Goal: Task Accomplishment & Management: Use online tool/utility

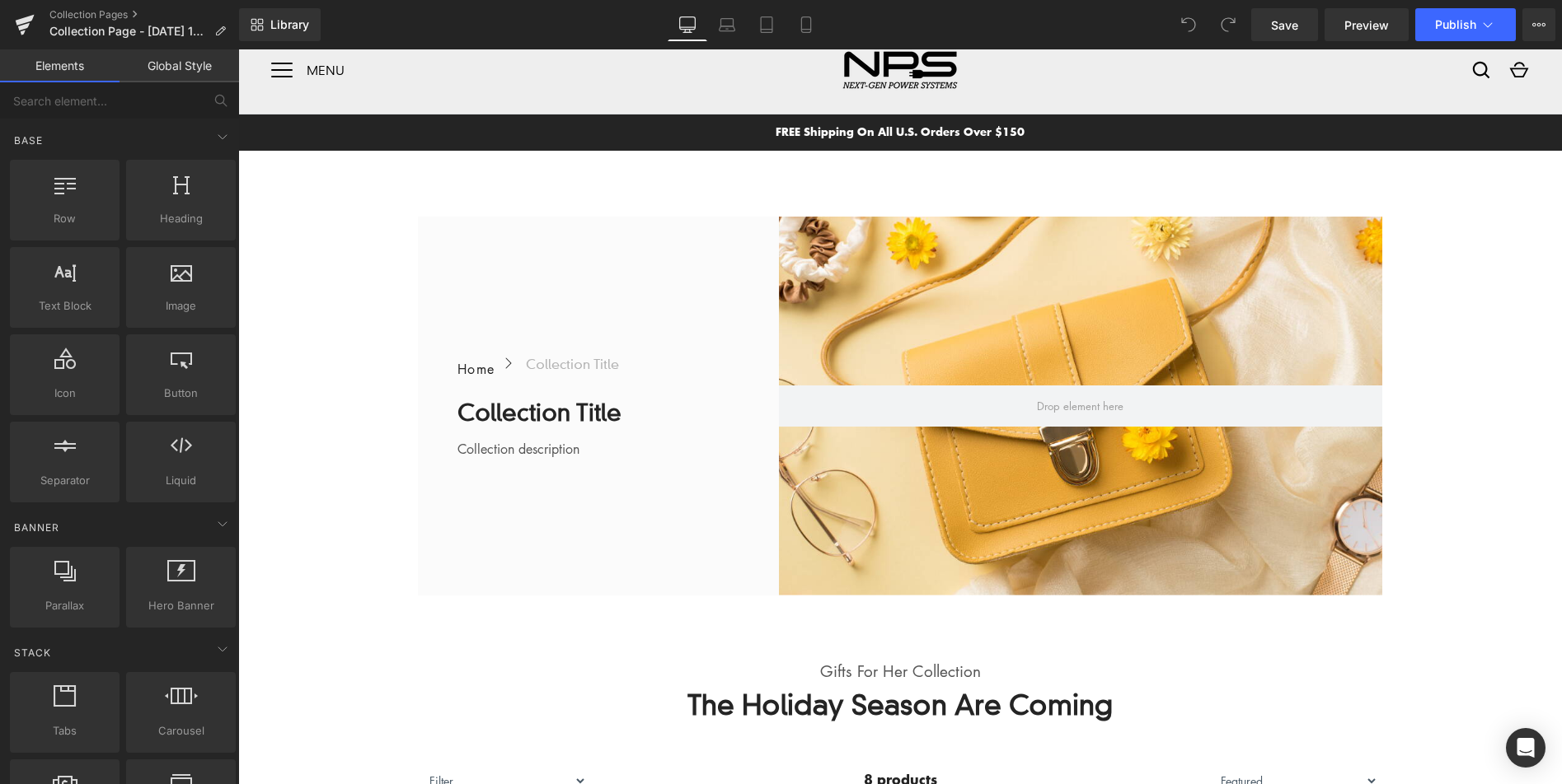
scroll to position [23, 0]
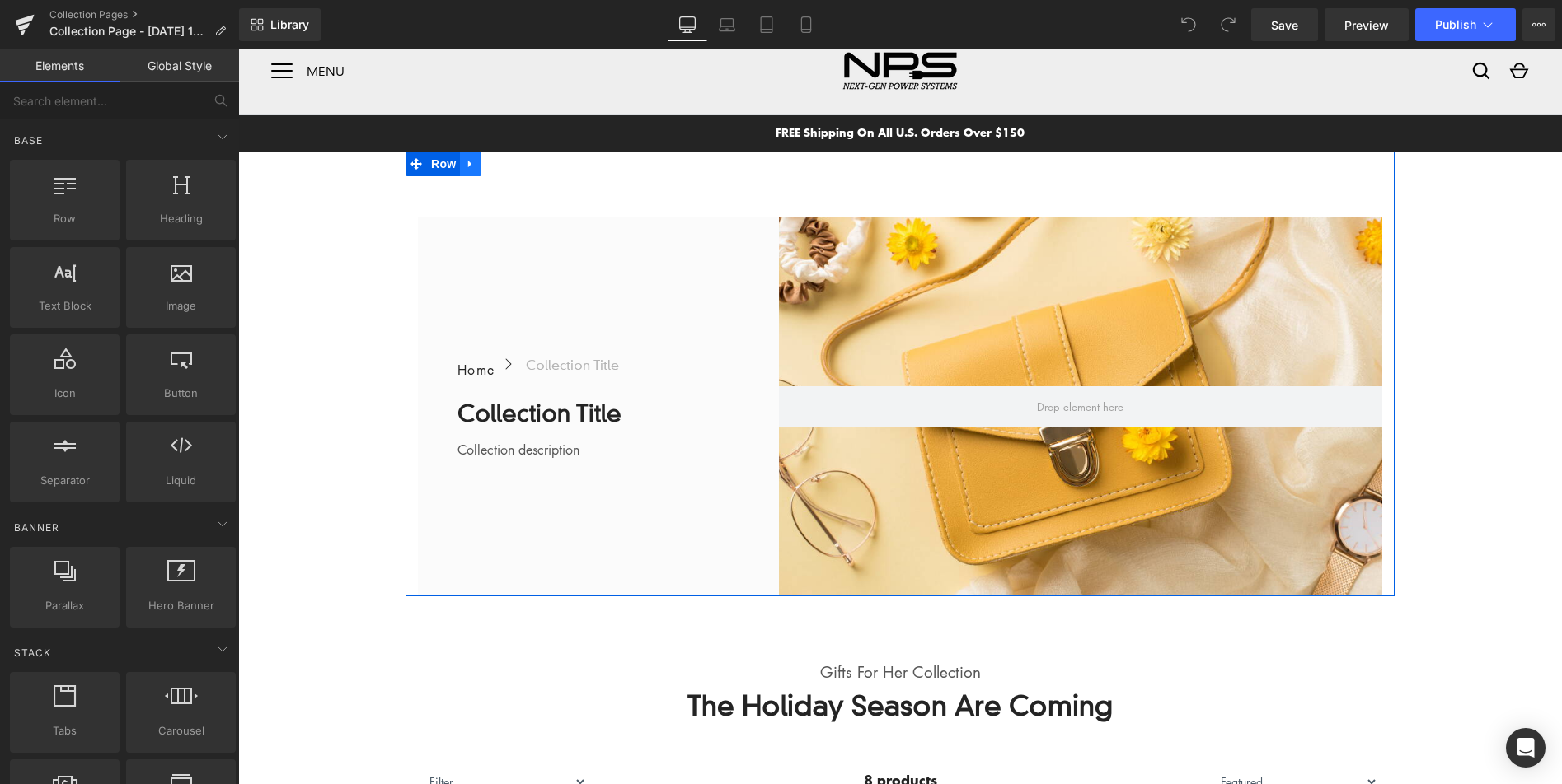
click at [471, 164] on icon at bounding box center [470, 163] width 12 height 13
click at [515, 165] on icon at bounding box center [514, 163] width 12 height 13
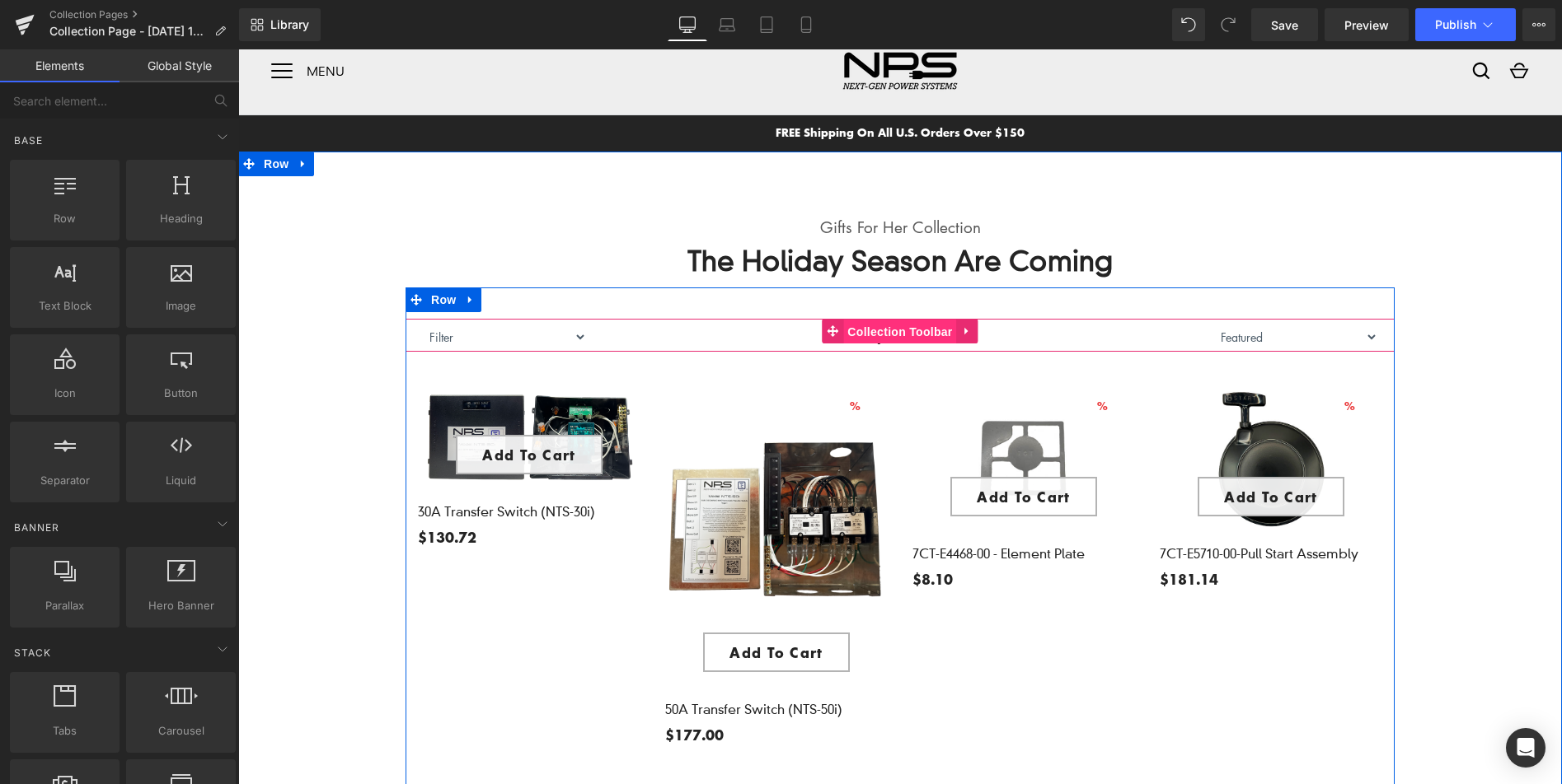
click at [892, 338] on span "Collection Toolbar" at bounding box center [899, 332] width 113 height 25
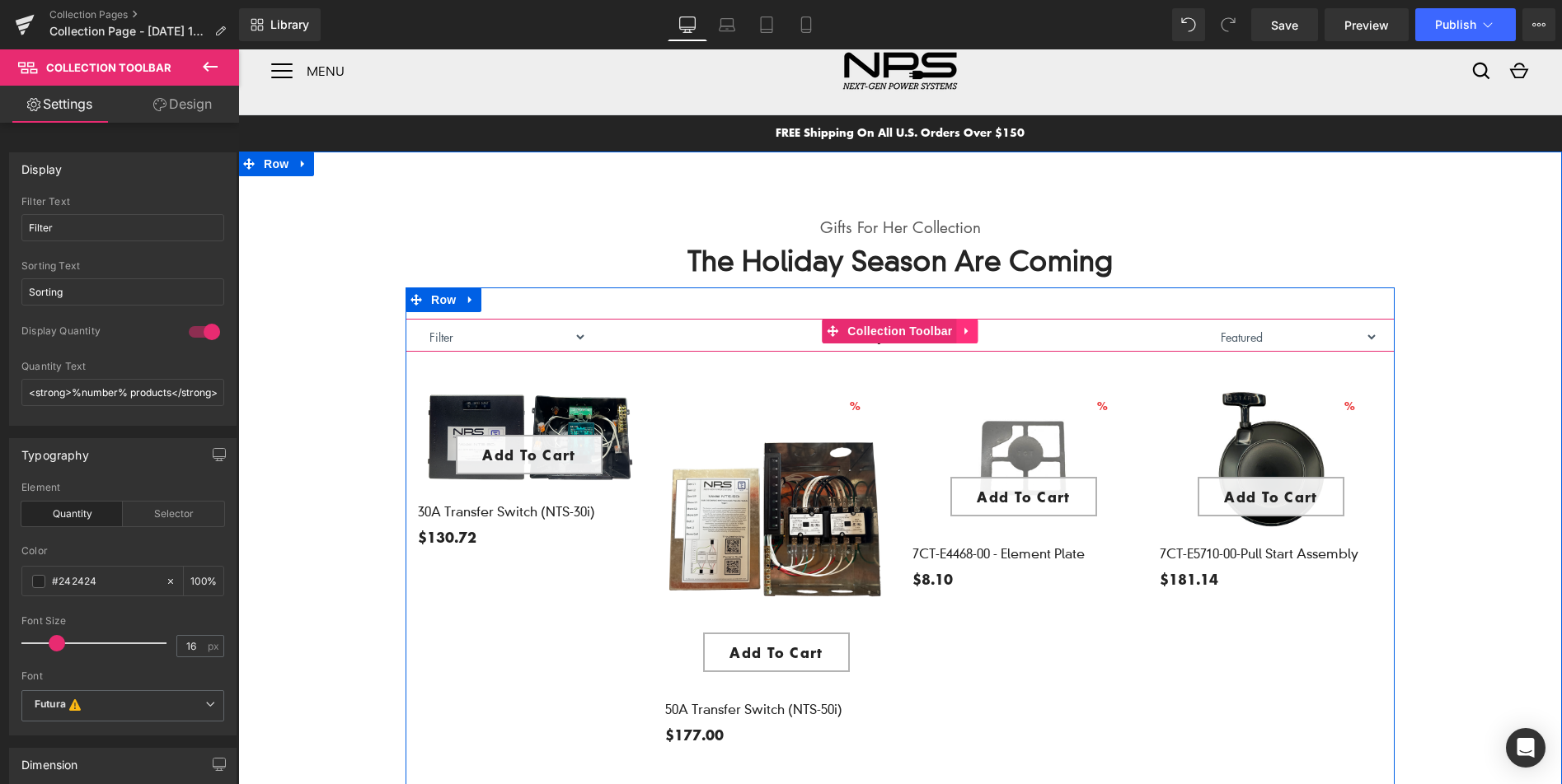
click at [964, 328] on icon at bounding box center [965, 332] width 3 height 8
click at [898, 329] on span "Collection Toolbar" at bounding box center [899, 332] width 113 height 25
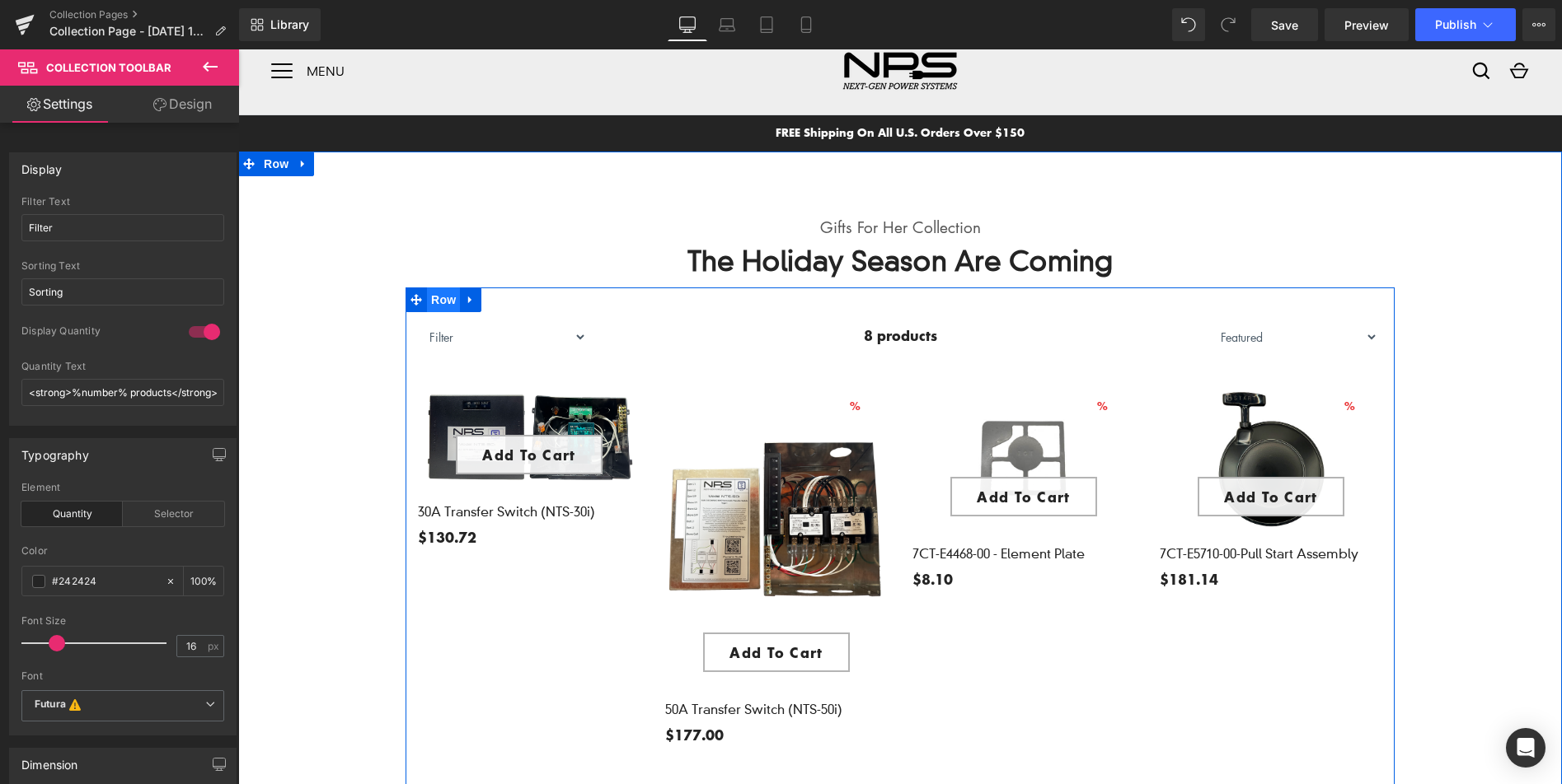
click at [444, 298] on span "Row" at bounding box center [443, 299] width 33 height 25
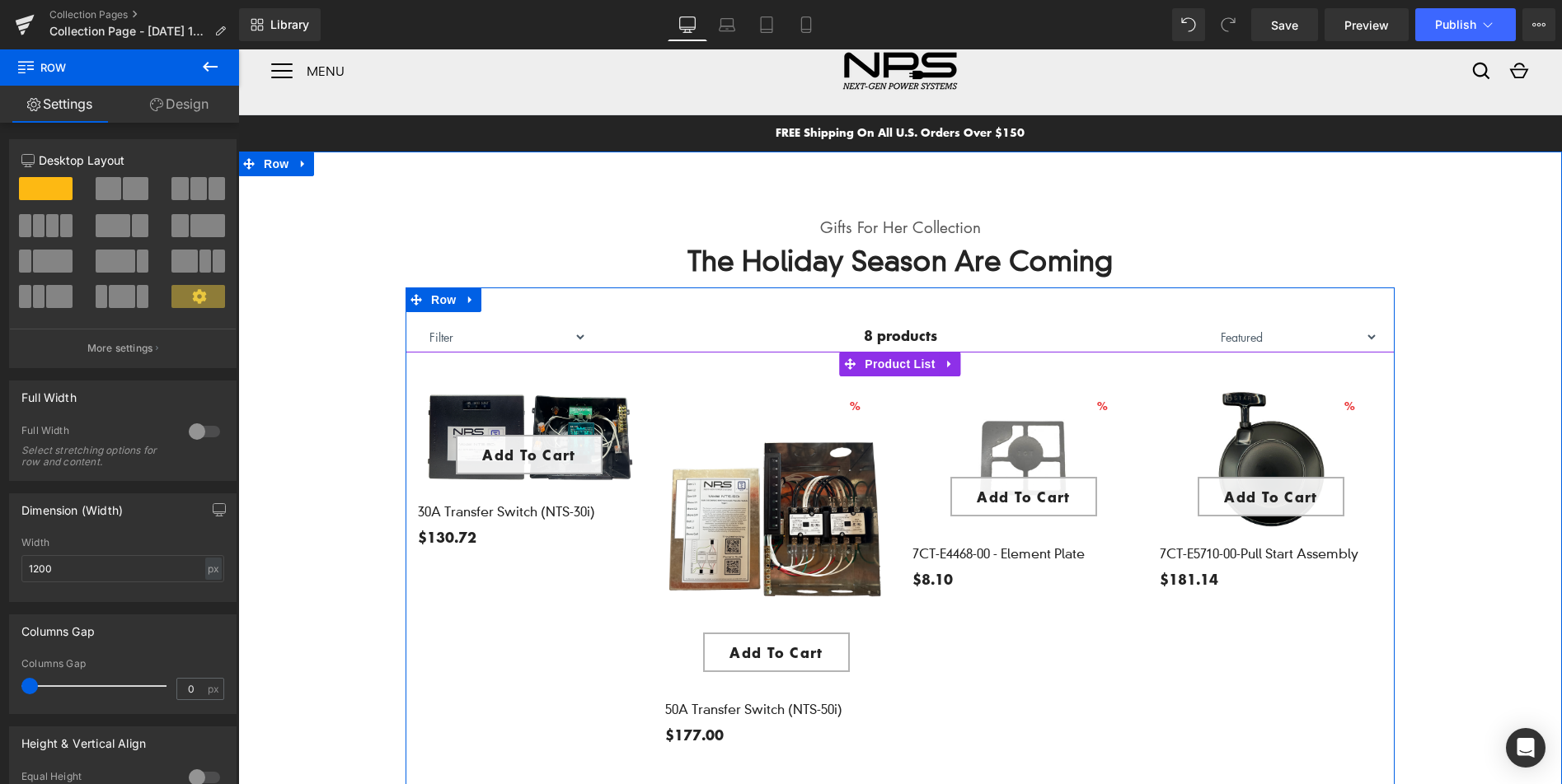
click at [500, 368] on div "13072 % (P) Image Add To Cart Row" at bounding box center [899, 735] width 989 height 766
click at [891, 365] on span "Product List" at bounding box center [899, 364] width 78 height 25
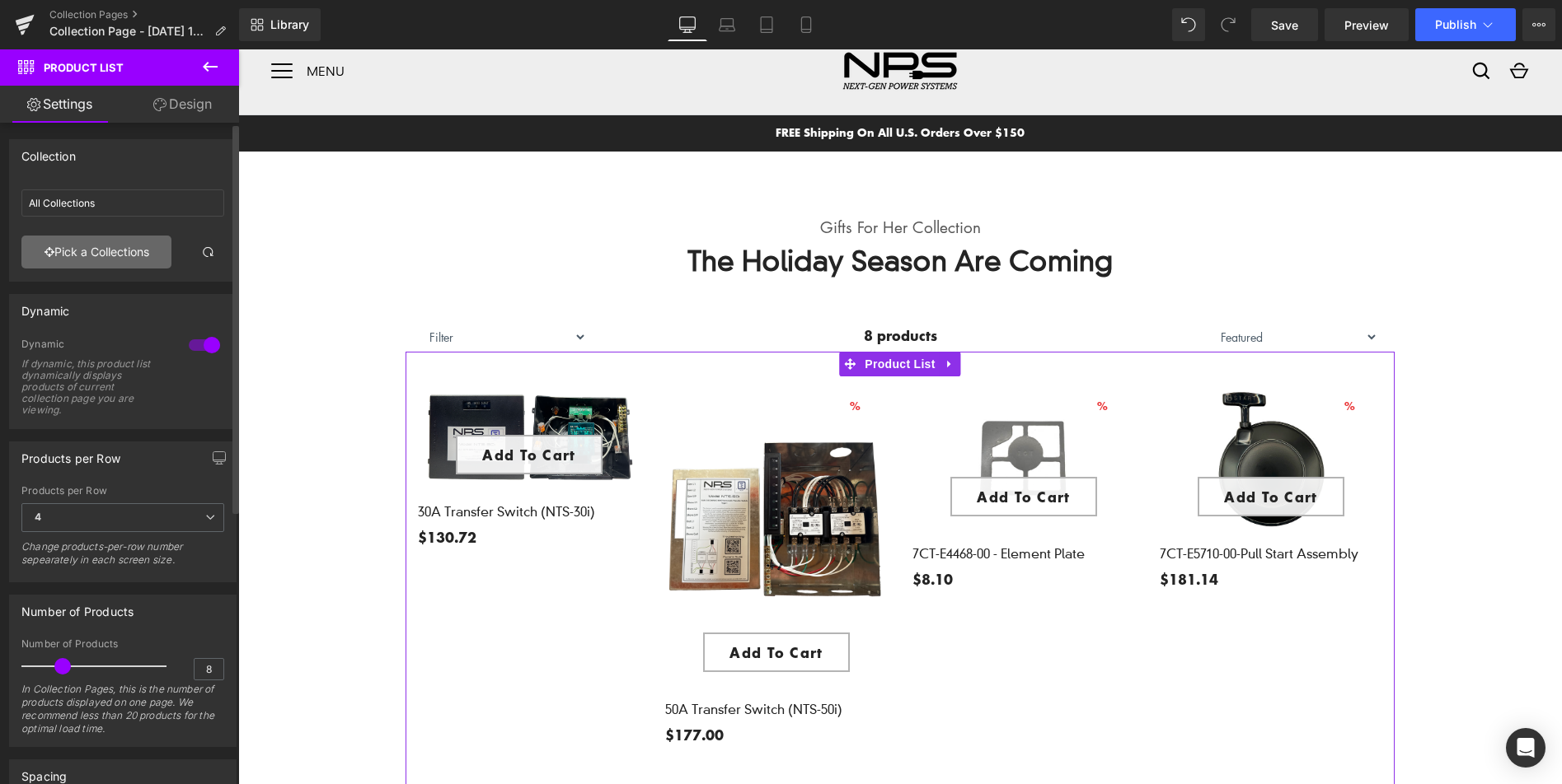
click at [130, 247] on link "Pick a Collections" at bounding box center [97, 252] width 150 height 33
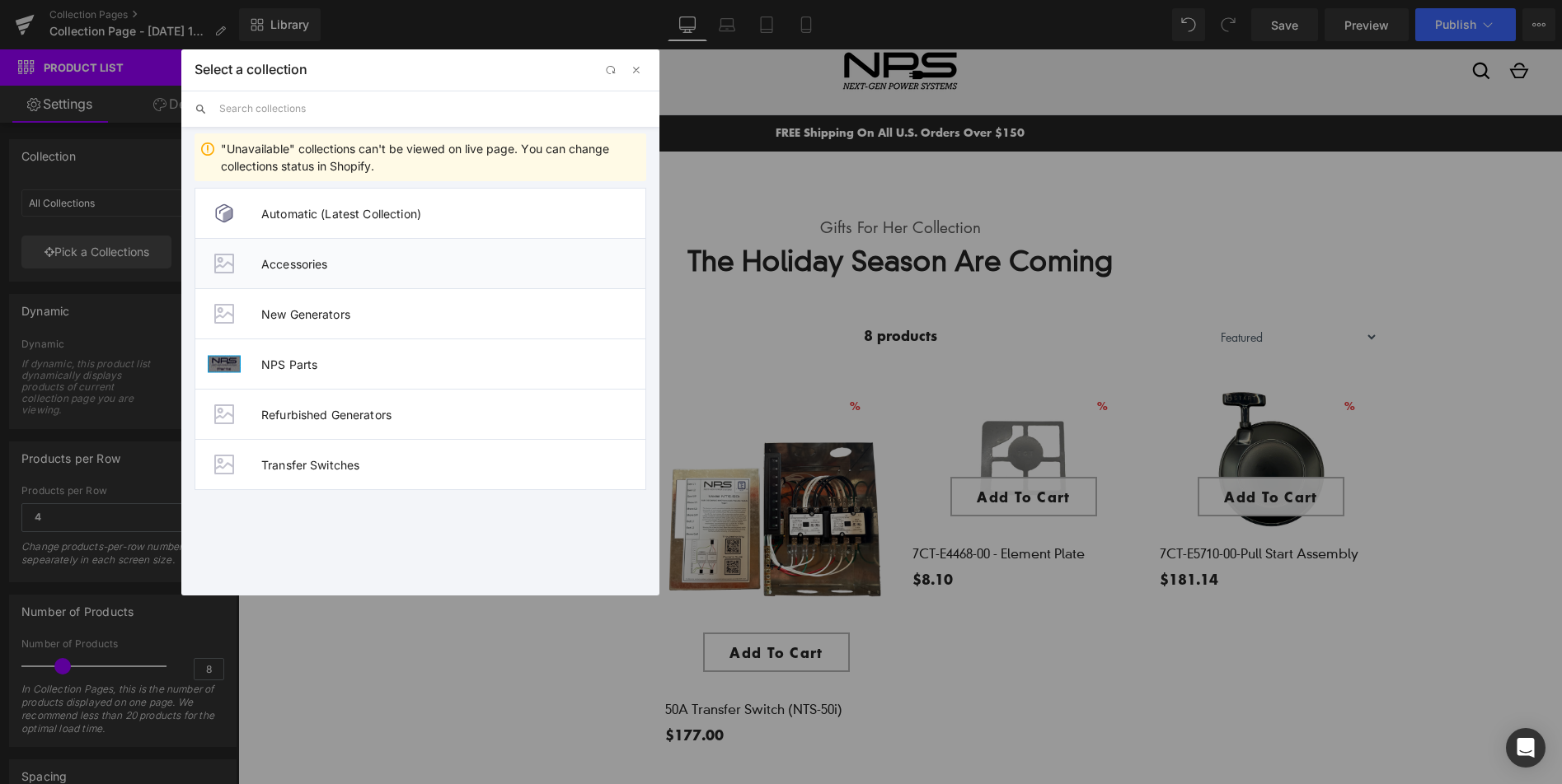
click at [272, 267] on span "Accessories" at bounding box center [452, 264] width 384 height 14
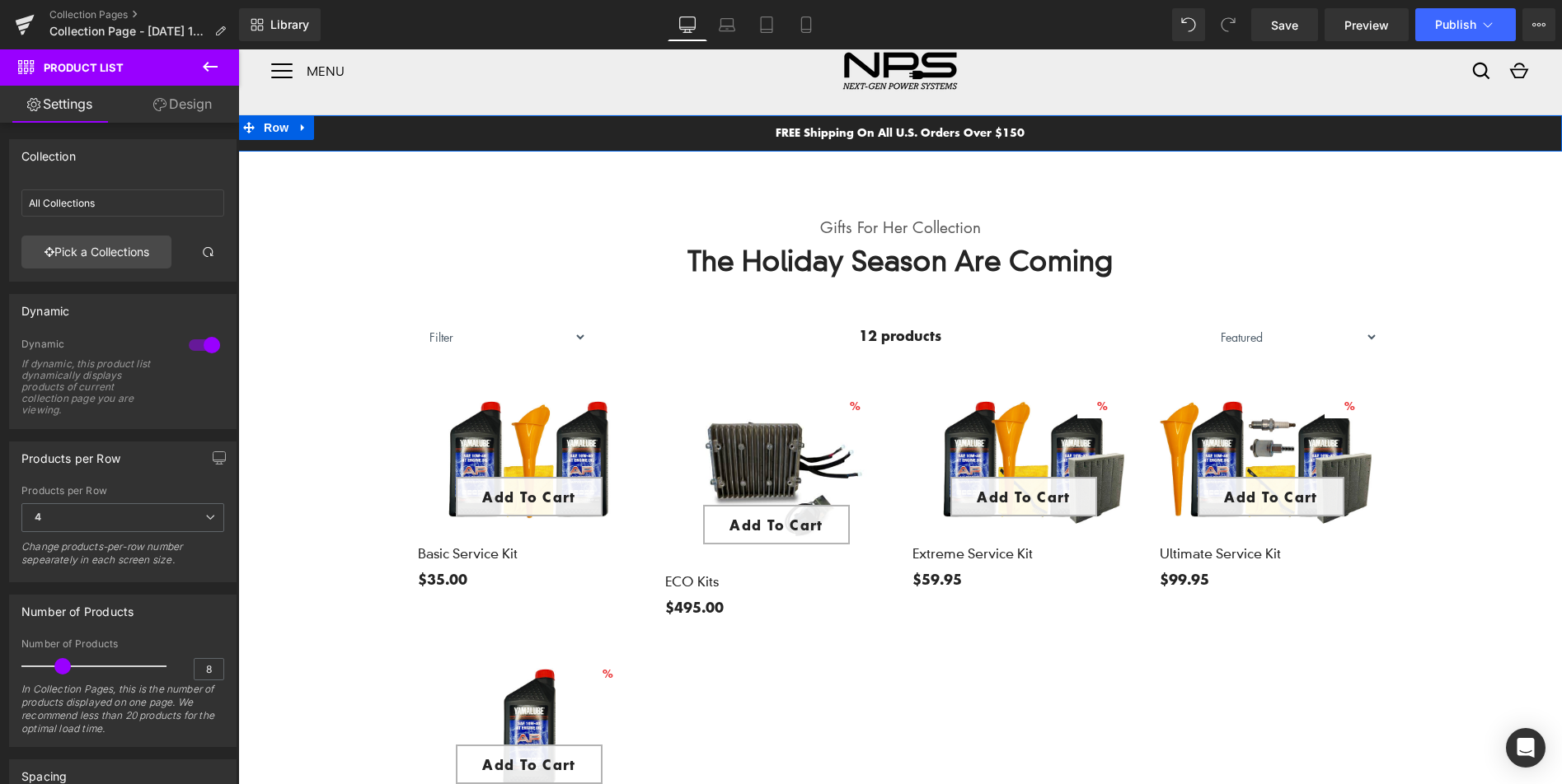
click at [1114, 135] on div "FREE Shipping On All U.S. Orders Over $150 Text Block Row" at bounding box center [900, 133] width 1324 height 37
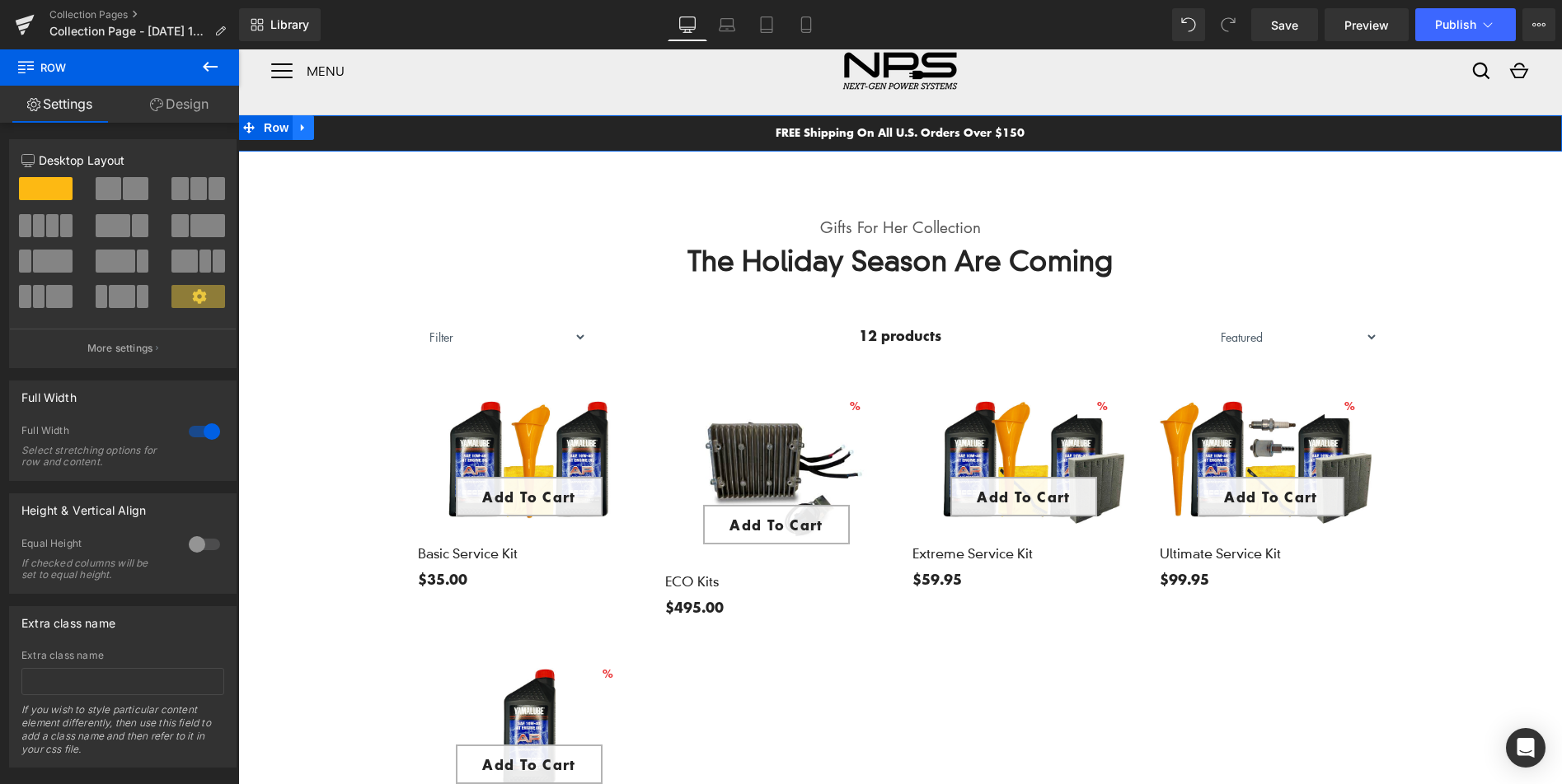
click at [301, 129] on icon at bounding box center [301, 128] width 3 height 8
click at [342, 128] on icon at bounding box center [346, 127] width 12 height 12
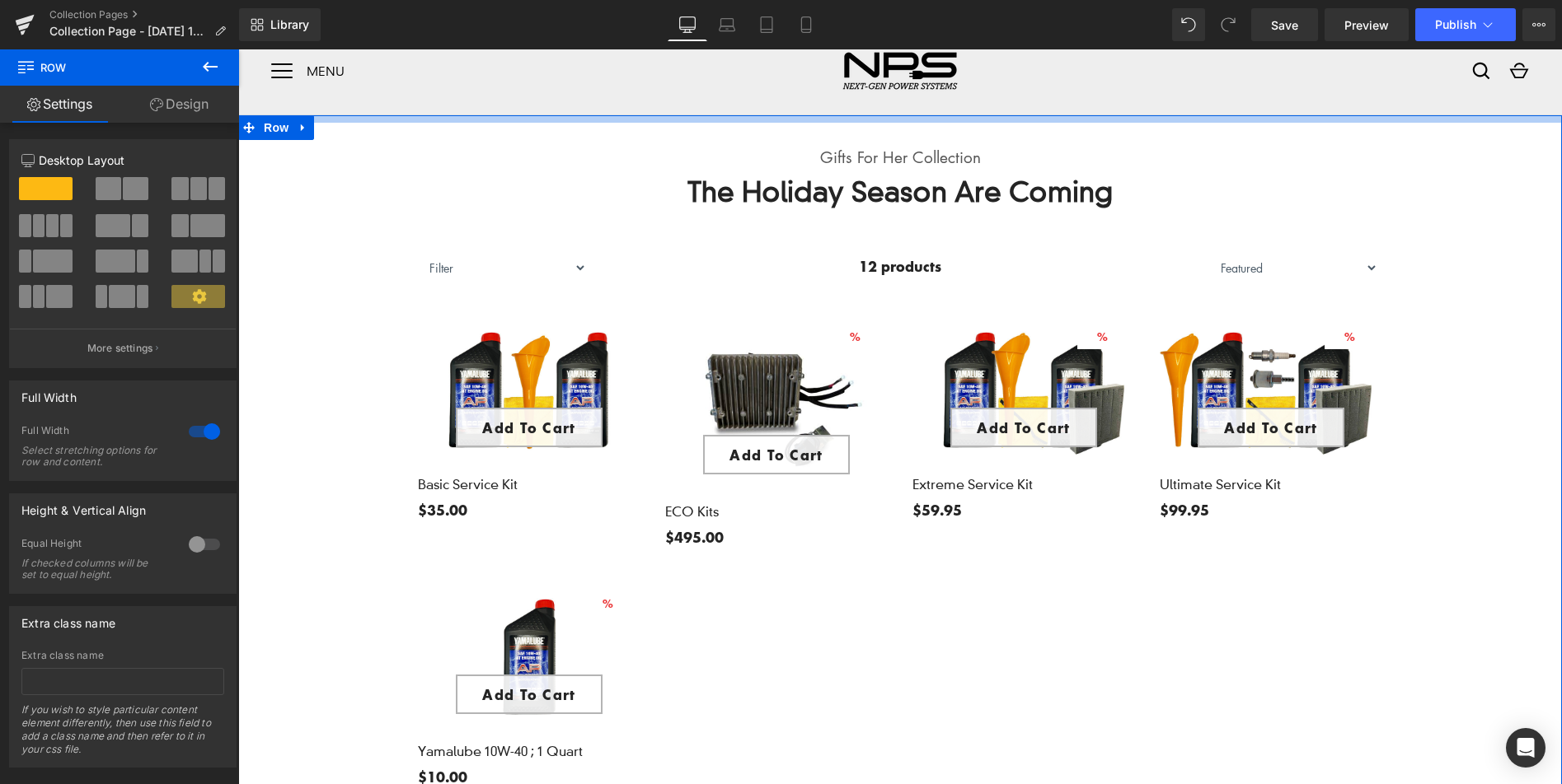
drag, startPoint x: 983, startPoint y: 139, endPoint x: 984, endPoint y: 106, distance: 33.0
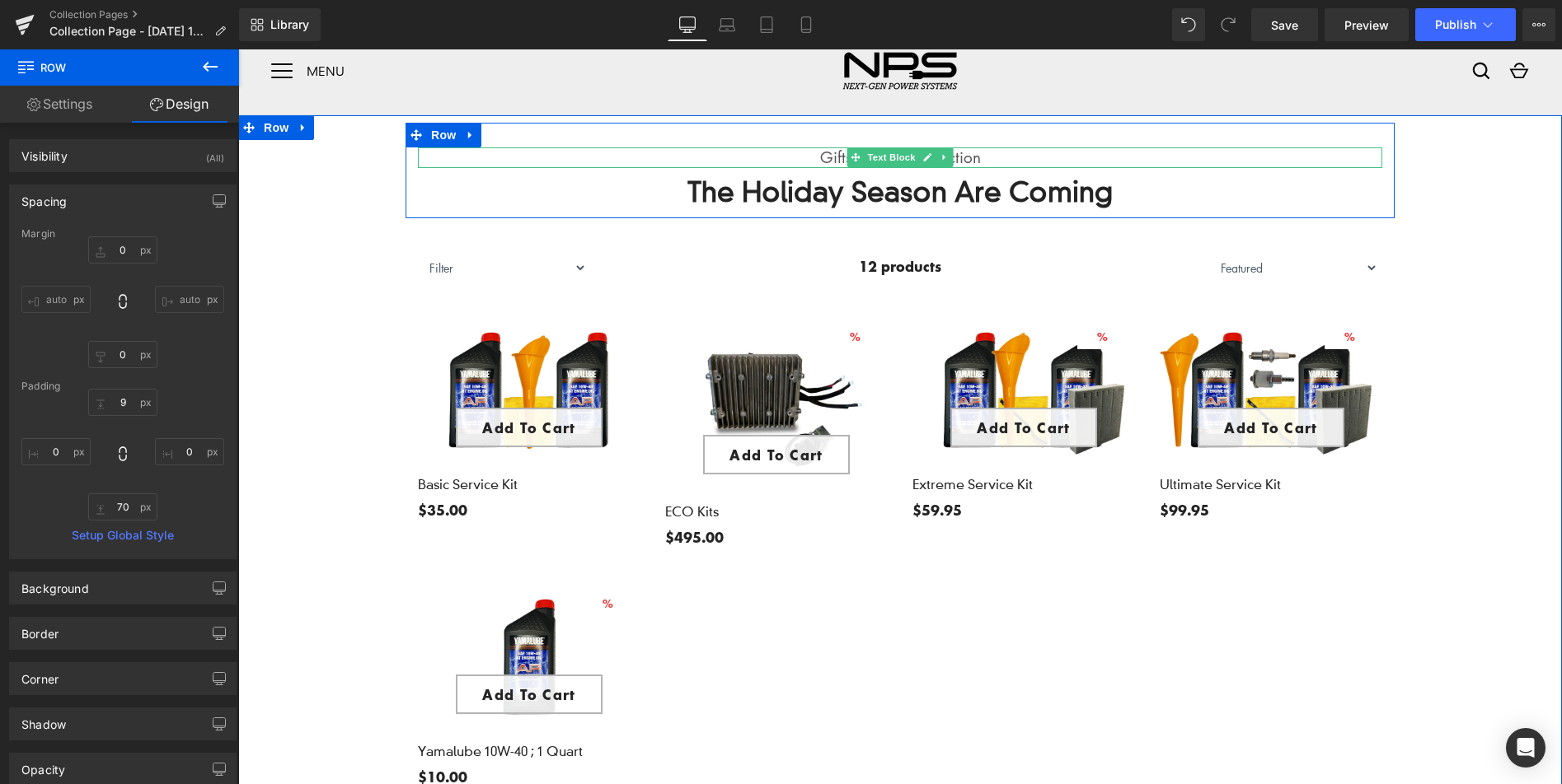
click at [990, 161] on p "Gifts For Her Collection" at bounding box center [900, 157] width 964 height 21
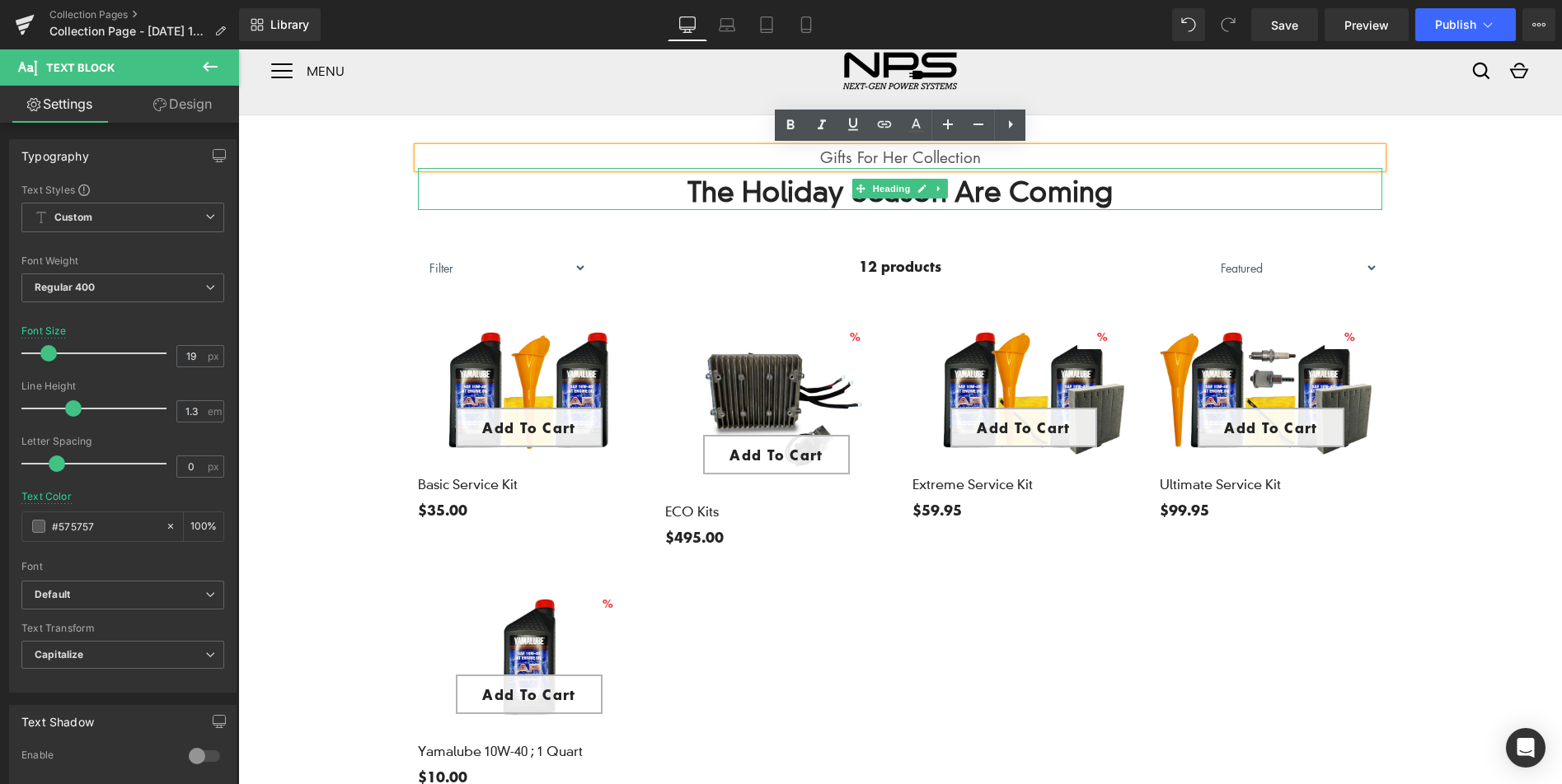
click at [975, 192] on h2 "The Holiday Season Are Coming" at bounding box center [900, 193] width 964 height 36
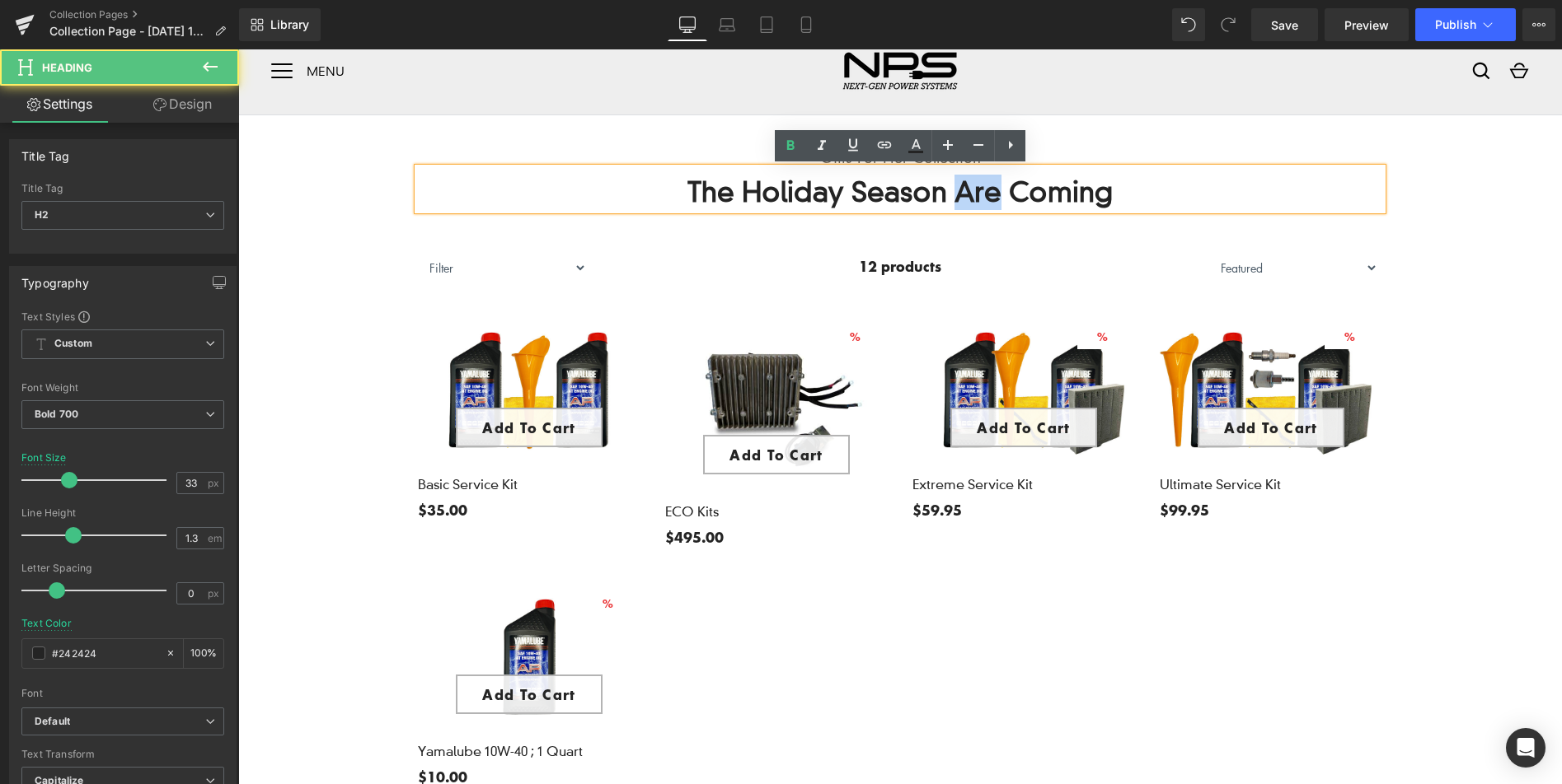
click at [975, 192] on h2 "The Holiday Season Are Coming" at bounding box center [900, 193] width 964 height 36
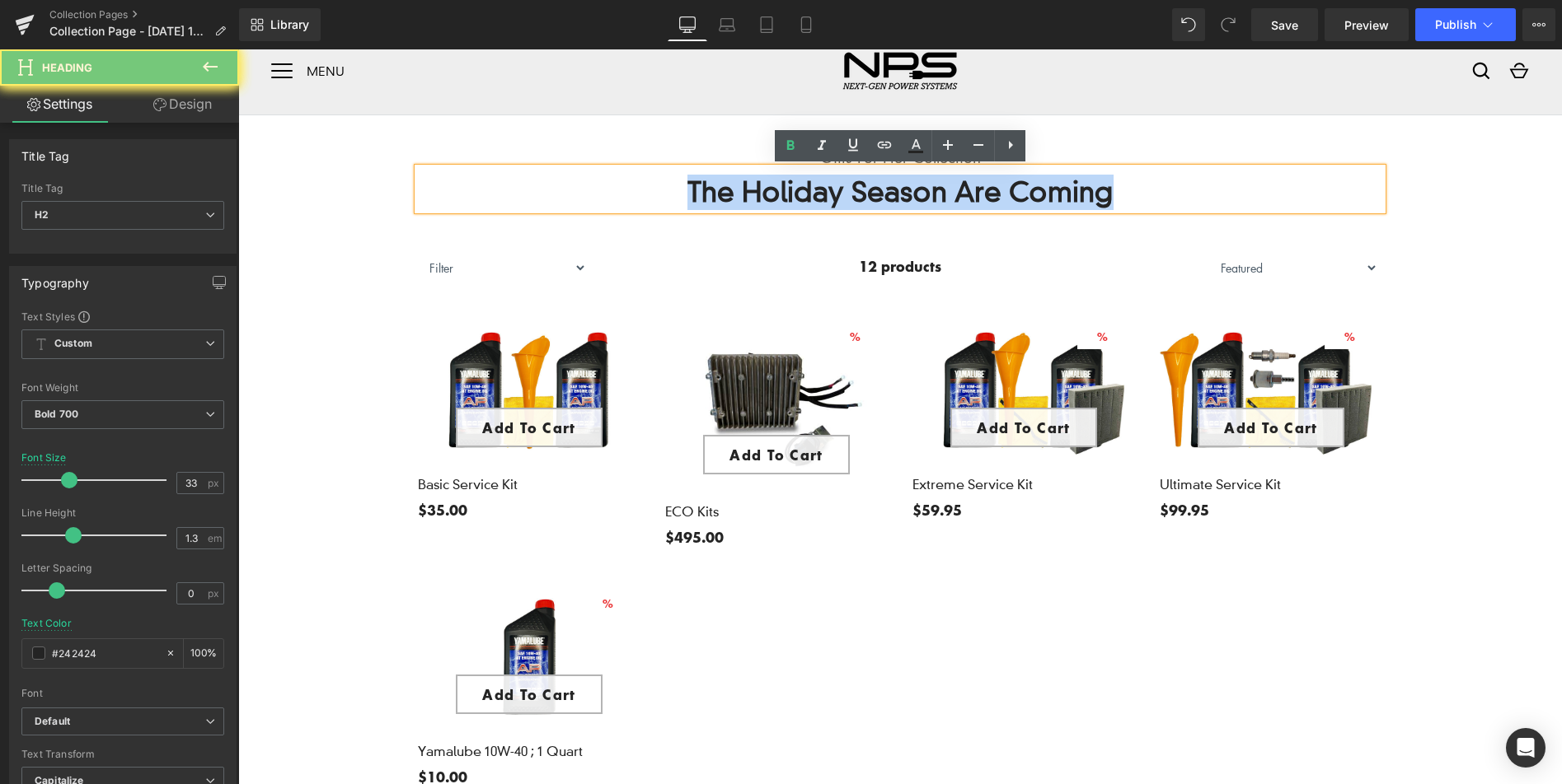
click at [975, 192] on h2 "The Holiday Season Are Coming" at bounding box center [900, 193] width 964 height 36
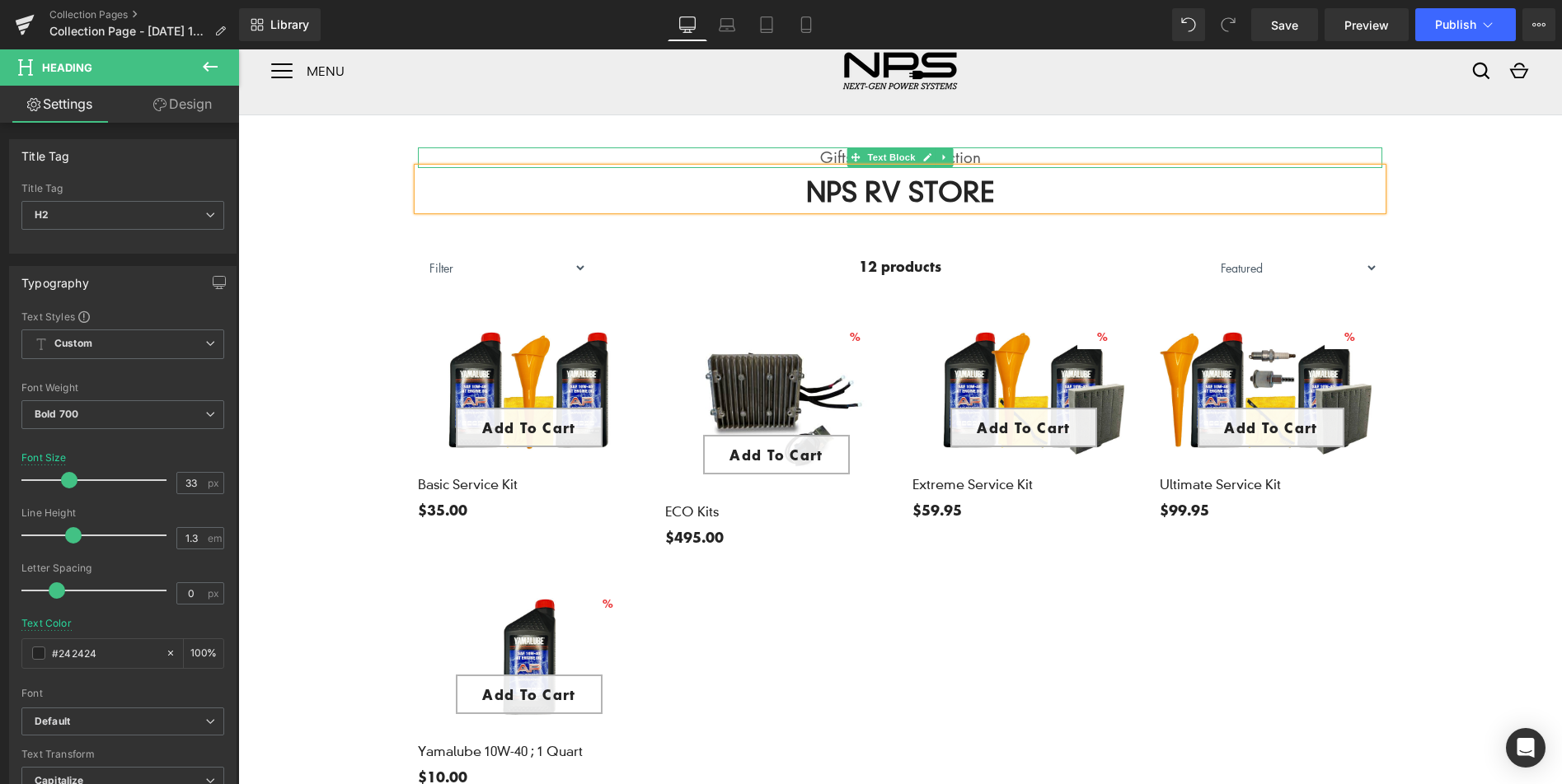
click at [966, 157] on p "Gifts For Her Collection" at bounding box center [900, 157] width 964 height 21
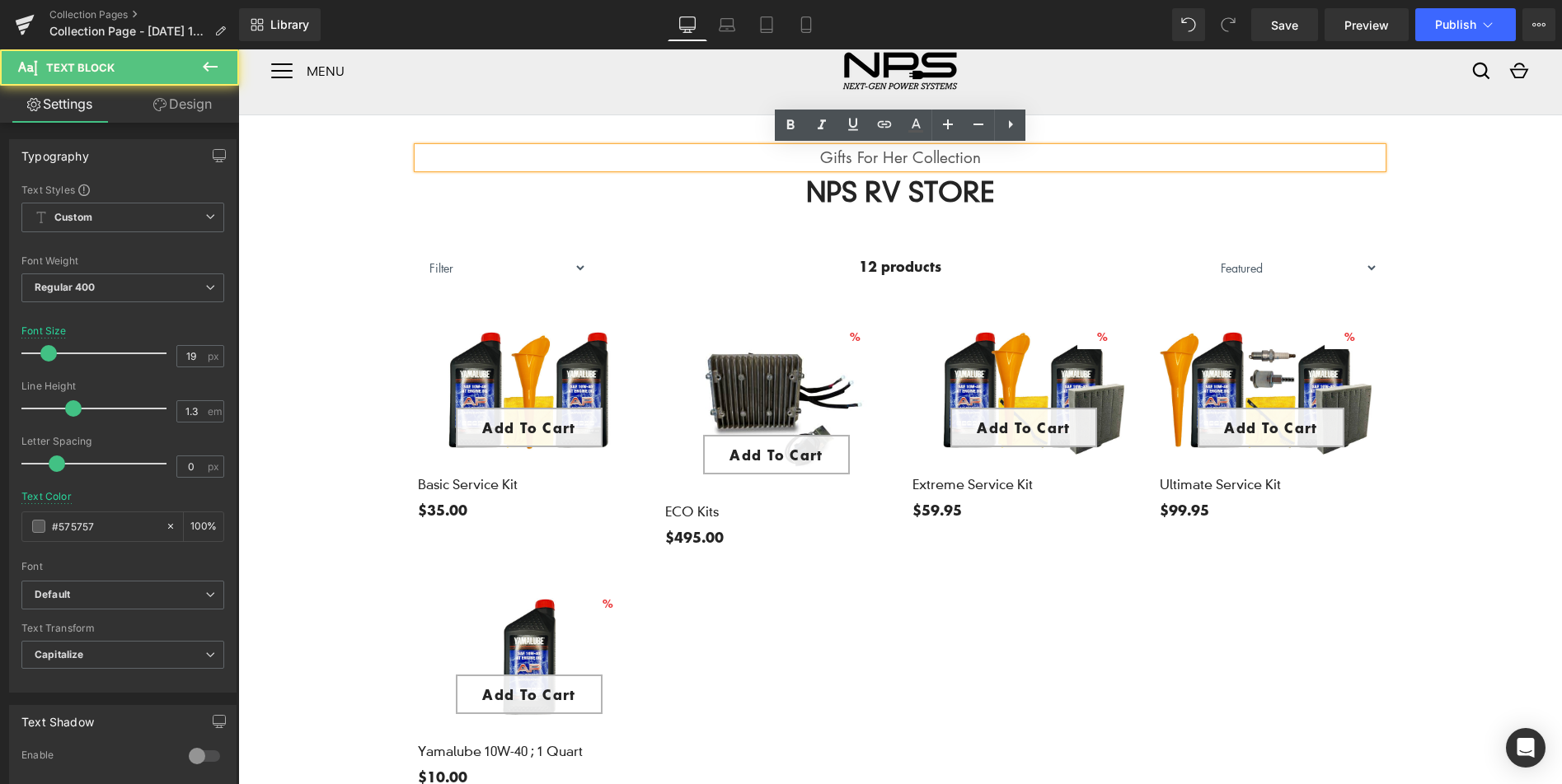
click at [982, 191] on h2 "NPS RV STORE" at bounding box center [900, 193] width 964 height 36
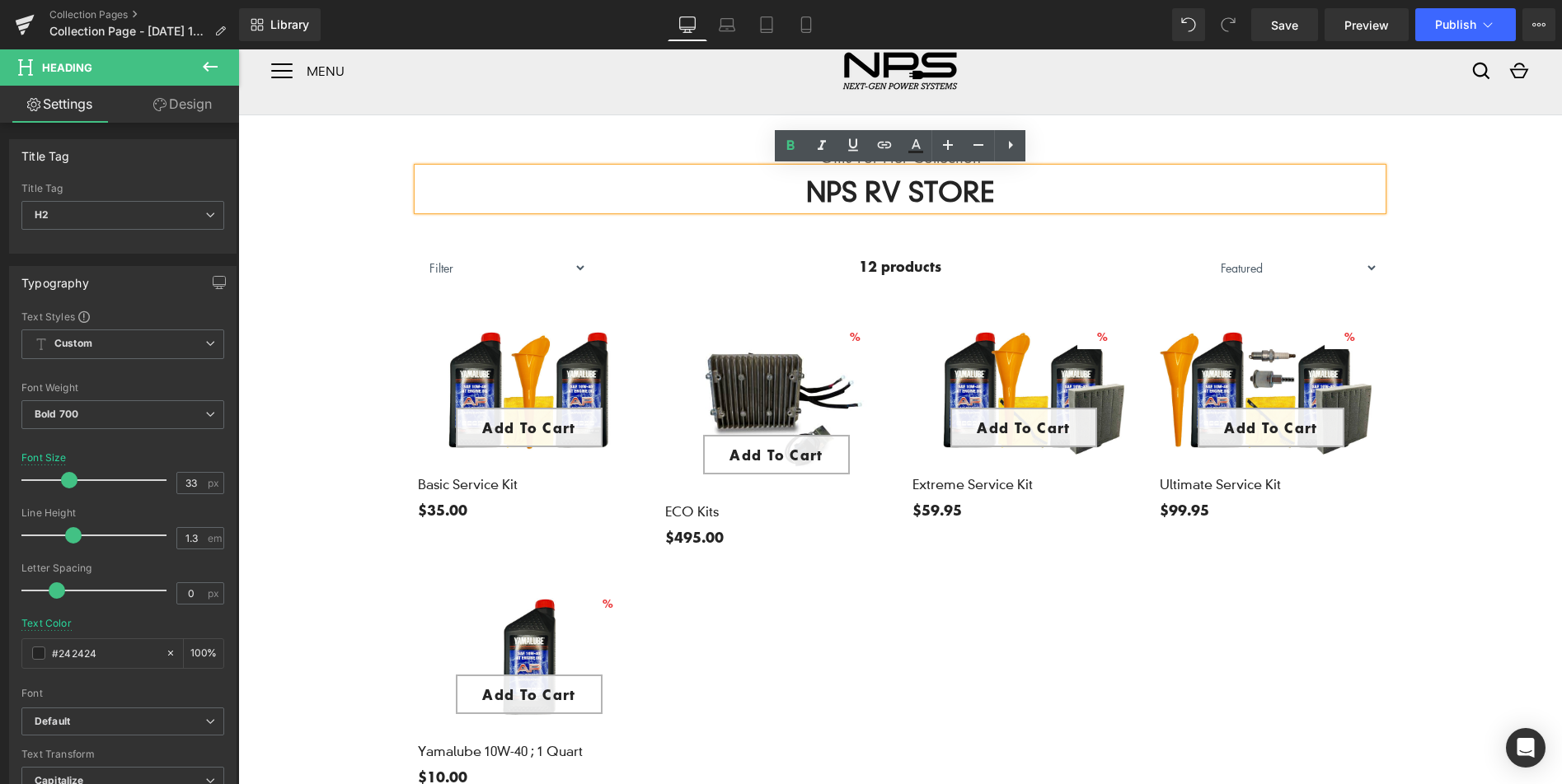
click at [1164, 159] on p "Gifts For Her Collection" at bounding box center [900, 157] width 964 height 21
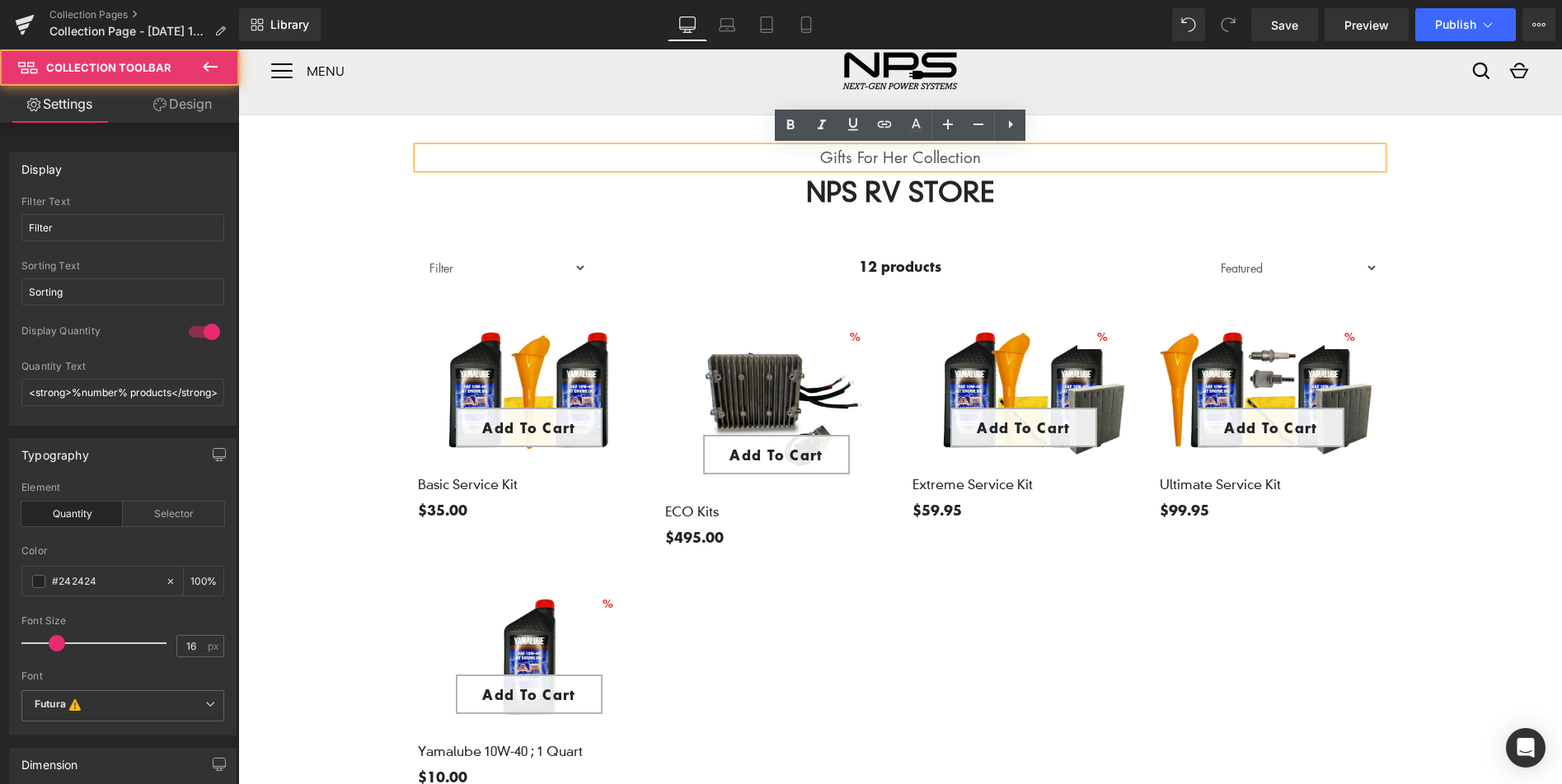
click at [238, 49] on div at bounding box center [238, 49] width 0 height 0
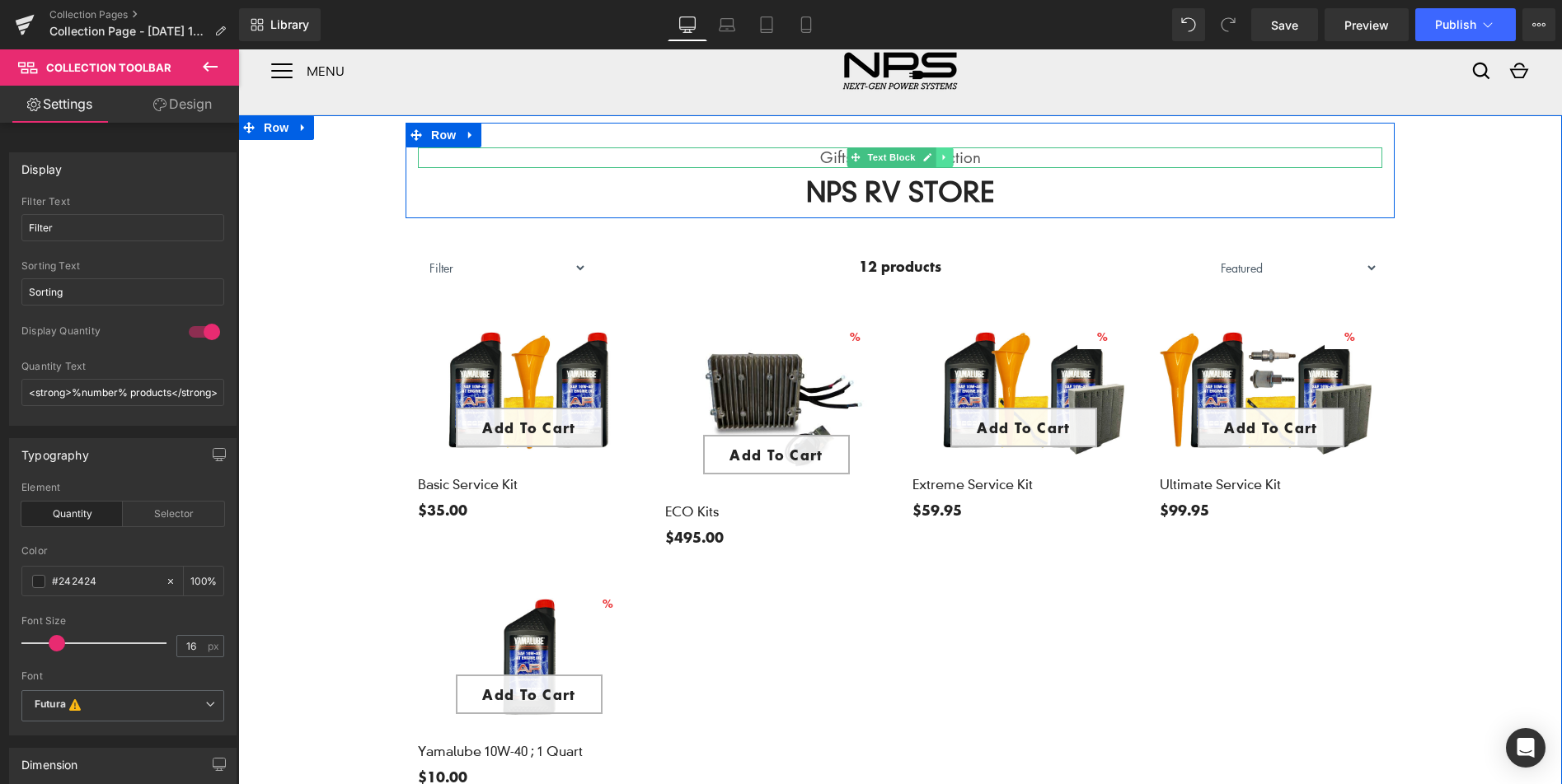
click at [946, 157] on icon at bounding box center [944, 157] width 9 height 10
click at [954, 157] on icon at bounding box center [952, 157] width 9 height 9
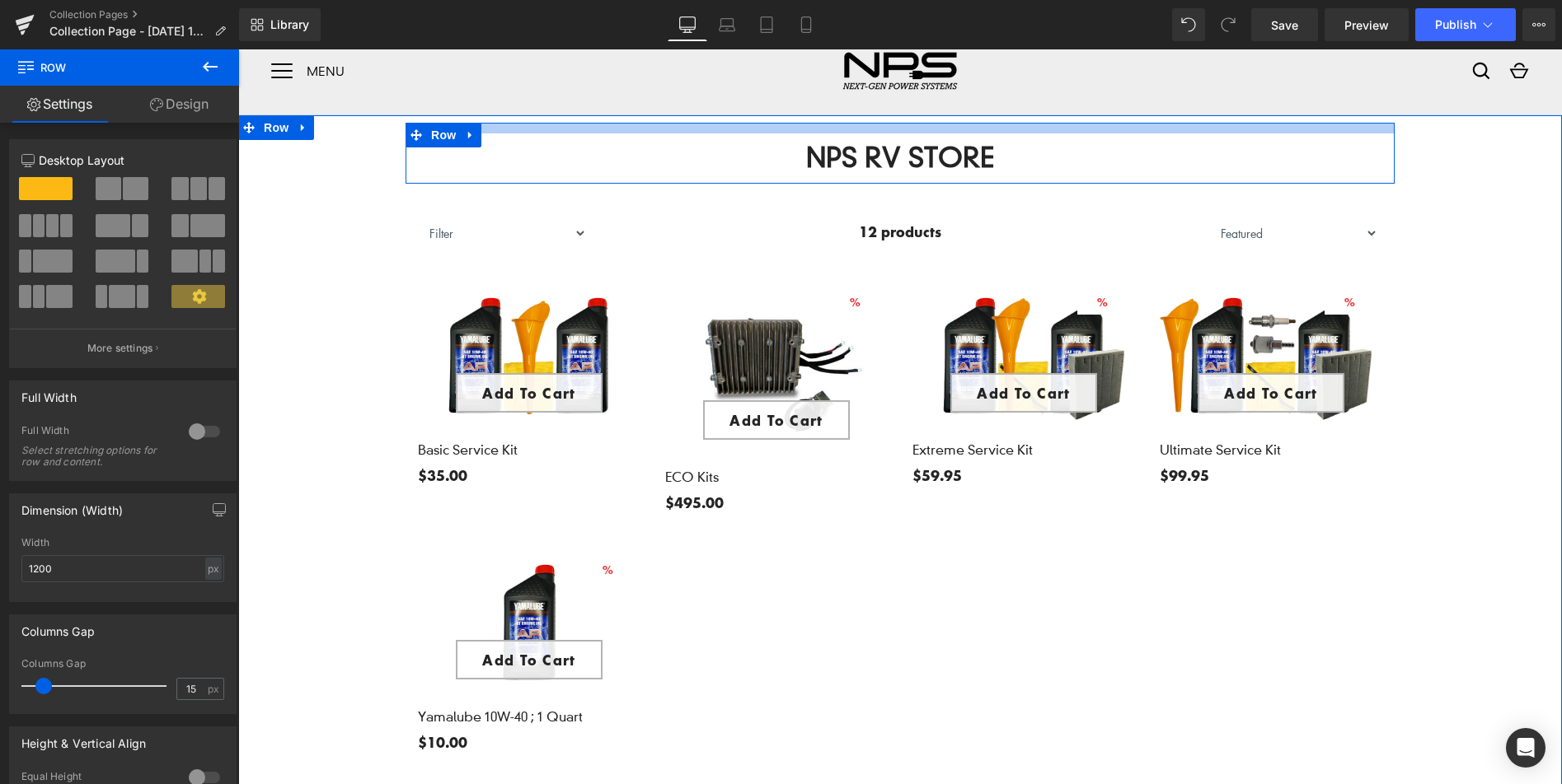
drag, startPoint x: 972, startPoint y: 142, endPoint x: 974, endPoint y: 130, distance: 12.2
click at [974, 130] on div at bounding box center [899, 127] width 989 height 11
